Goal: Task Accomplishment & Management: Manage account settings

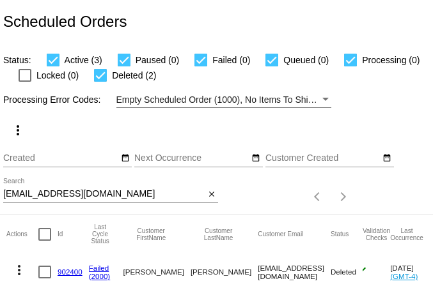
click at [38, 196] on input "[EMAIL_ADDRESS][DOMAIN_NAME]" at bounding box center [103, 194] width 201 height 10
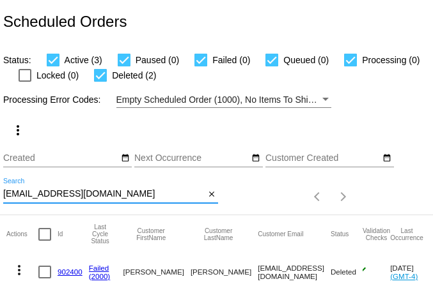
click at [38, 196] on input "[EMAIL_ADDRESS][DOMAIN_NAME]" at bounding box center [103, 194] width 201 height 10
paste input "[EMAIL_ADDRESS]"
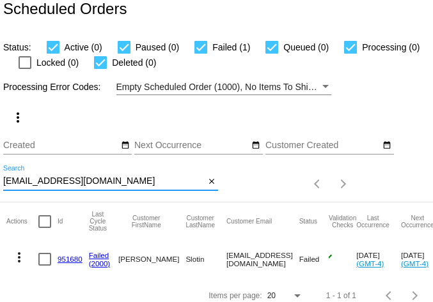
scroll to position [35, 0]
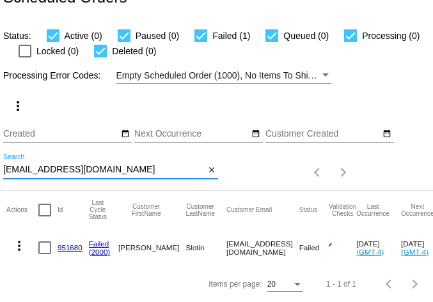
type input "[EMAIL_ADDRESS][DOMAIN_NAME]"
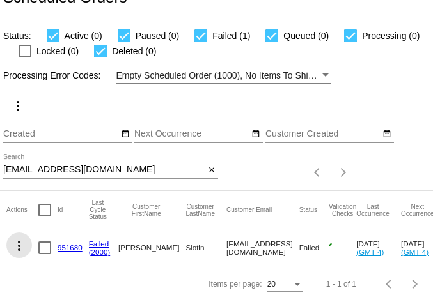
click at [22, 239] on mat-icon "more_vert" at bounding box center [19, 246] width 15 height 15
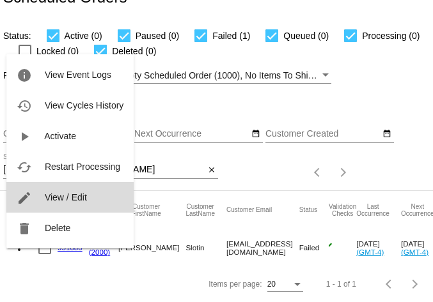
click at [64, 193] on span "View / Edit" at bounding box center [66, 197] width 42 height 10
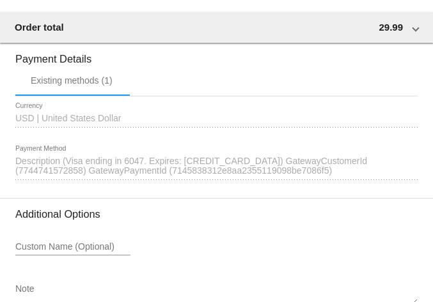
scroll to position [1355, 0]
